Goal: Task Accomplishment & Management: Manage account settings

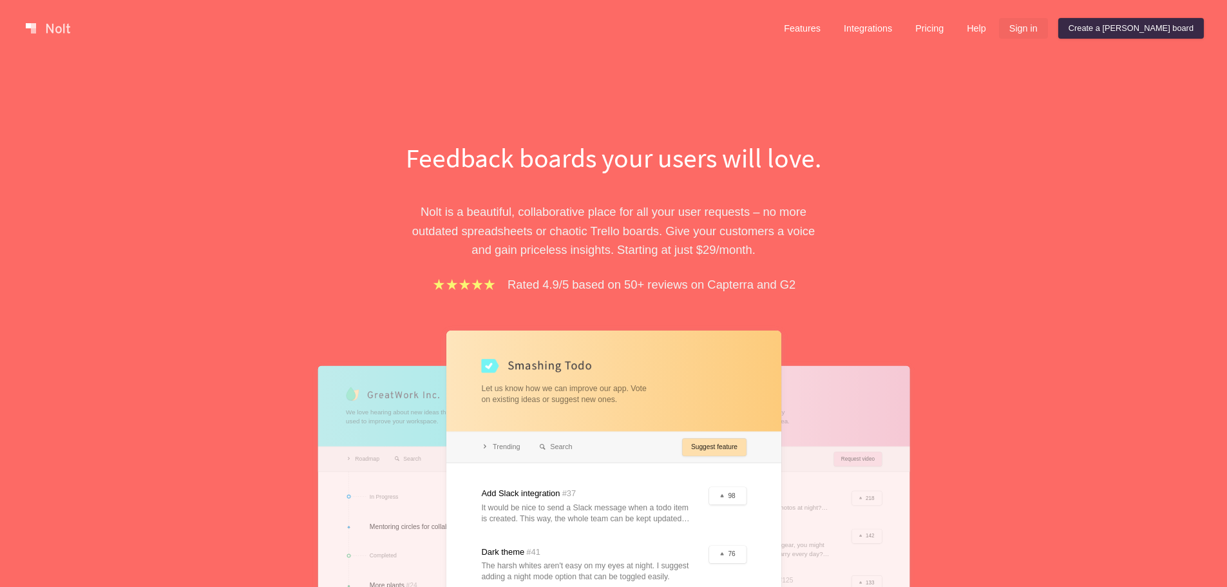
click at [1048, 36] on link "Sign in" at bounding box center [1023, 28] width 49 height 21
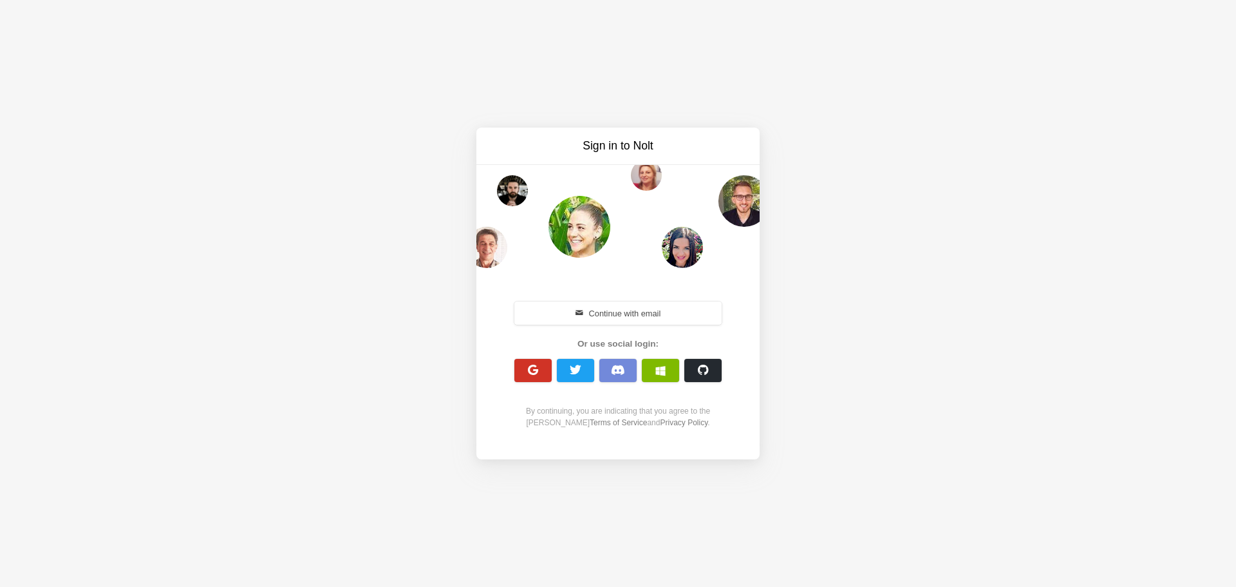
click at [538, 376] on span "button" at bounding box center [533, 370] width 12 height 12
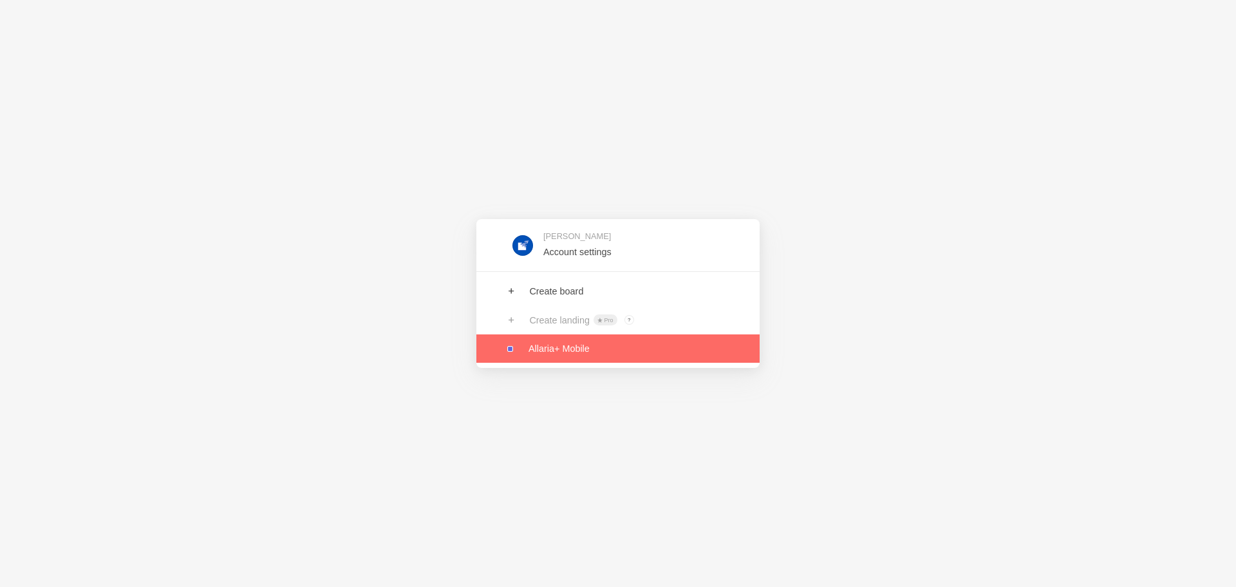
click at [560, 358] on link at bounding box center [617, 348] width 283 height 28
